Goal: Task Accomplishment & Management: Understand process/instructions

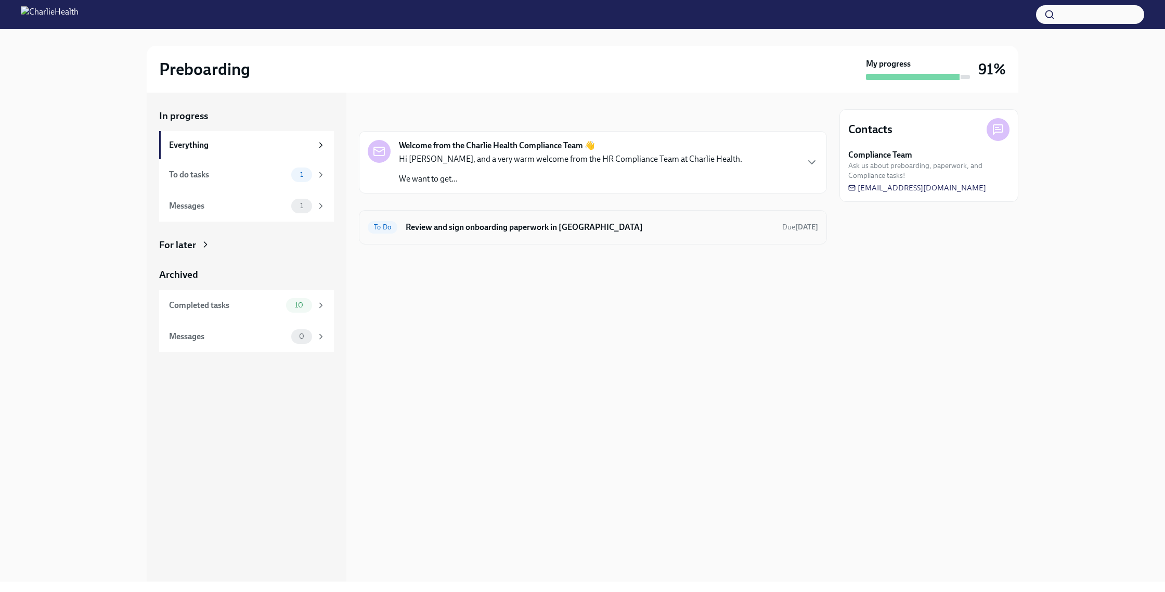
click at [544, 227] on h6 "Review and sign onboarding paperwork in [GEOGRAPHIC_DATA]" at bounding box center [590, 226] width 368 height 11
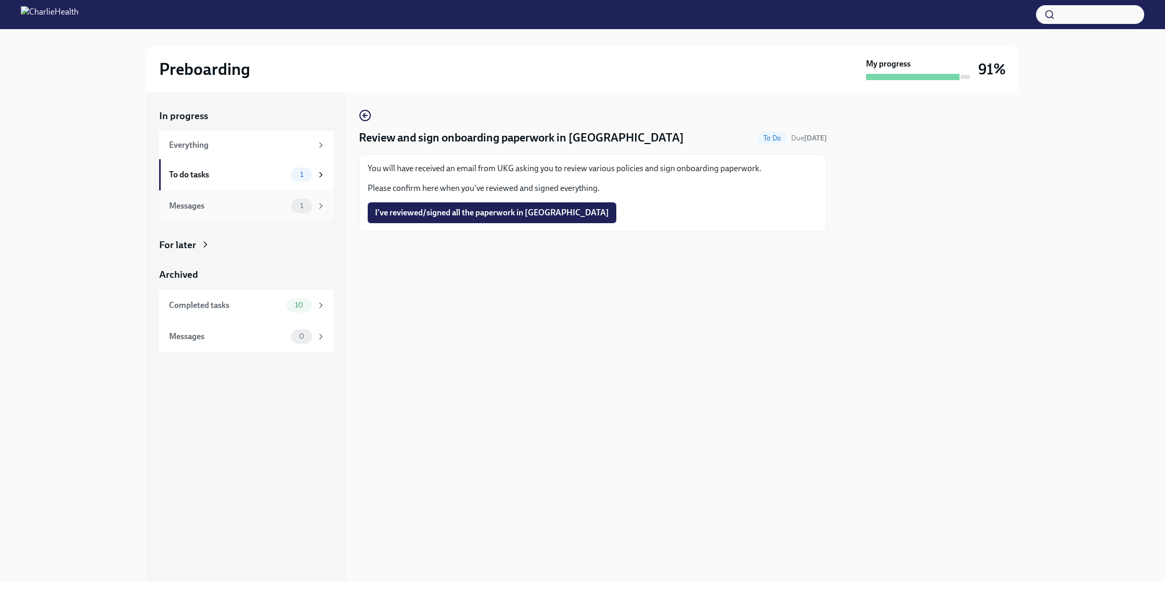
click at [209, 204] on div "Messages" at bounding box center [228, 205] width 118 height 11
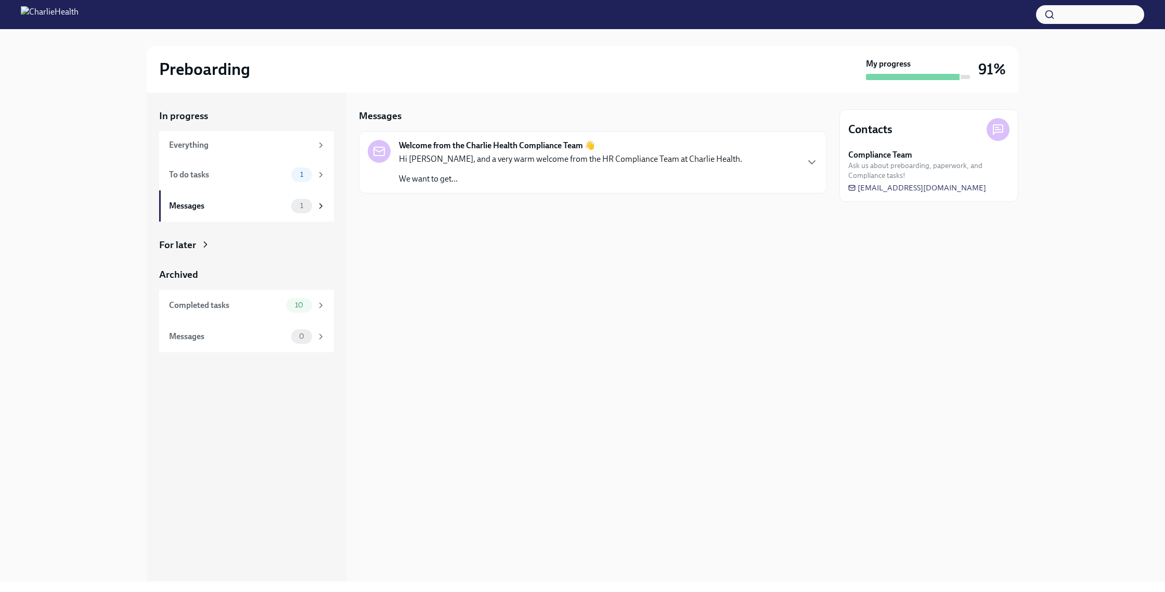
click at [572, 159] on p "Hi [PERSON_NAME], and a very warm welcome from the HR Compliance Team at Charli…" at bounding box center [570, 158] width 343 height 11
